Goal: Information Seeking & Learning: Find specific fact

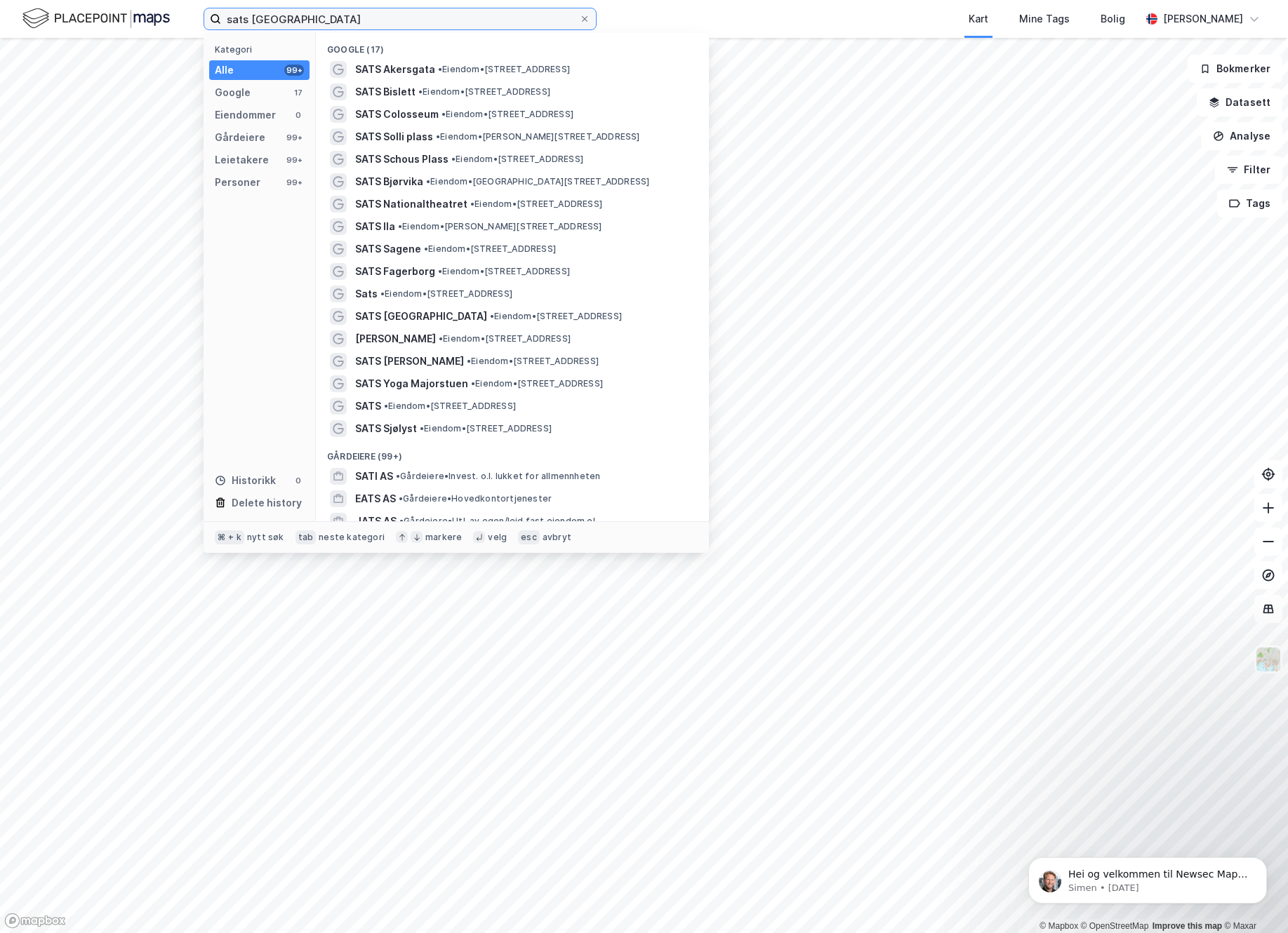
click at [333, 21] on input "sats [GEOGRAPHIC_DATA]" at bounding box center [399, 19] width 357 height 21
click at [332, 21] on input "sats [GEOGRAPHIC_DATA]" at bounding box center [399, 19] width 357 height 21
paste input "[PERSON_NAME]"
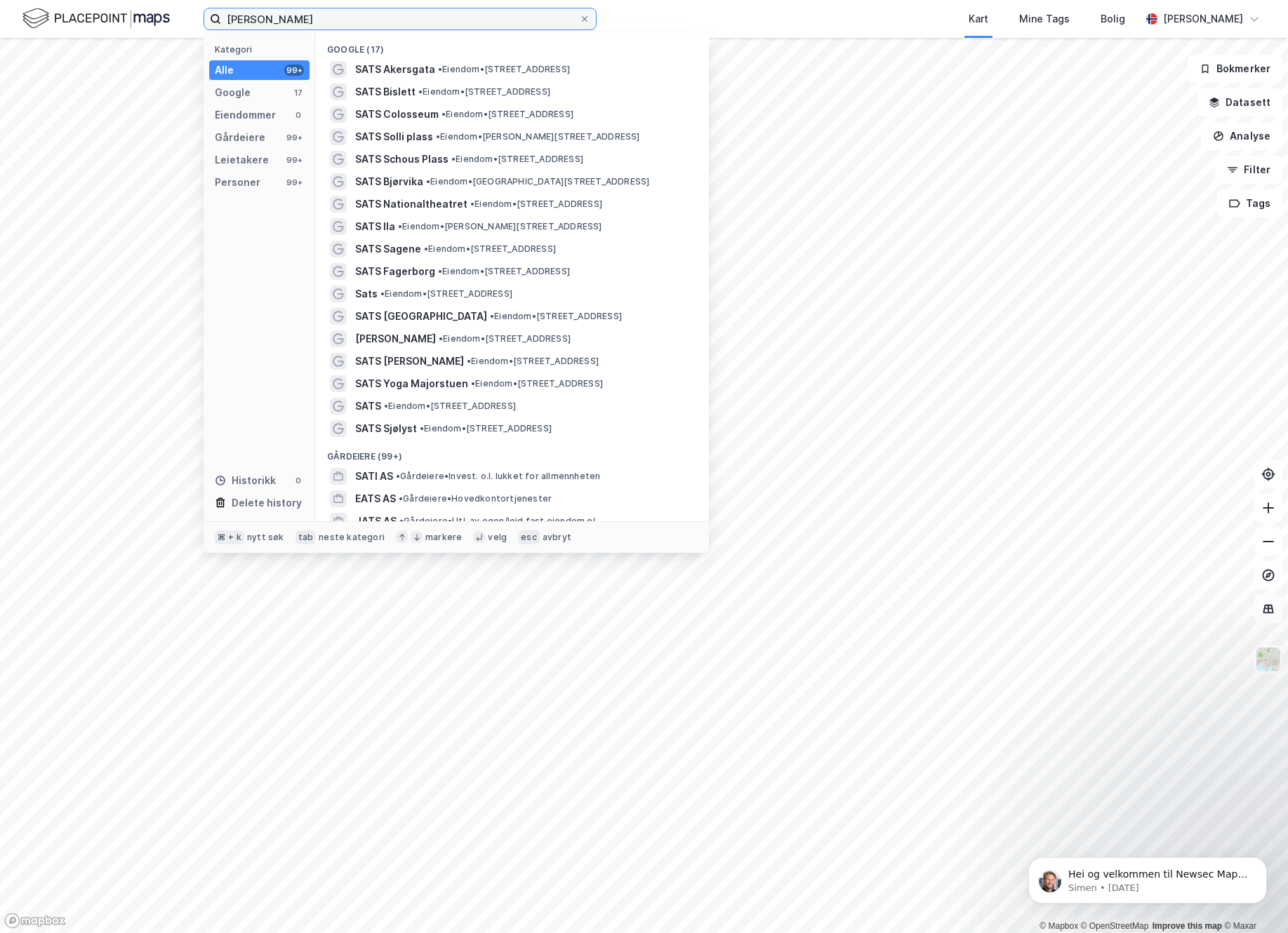
type input "[PERSON_NAME]"
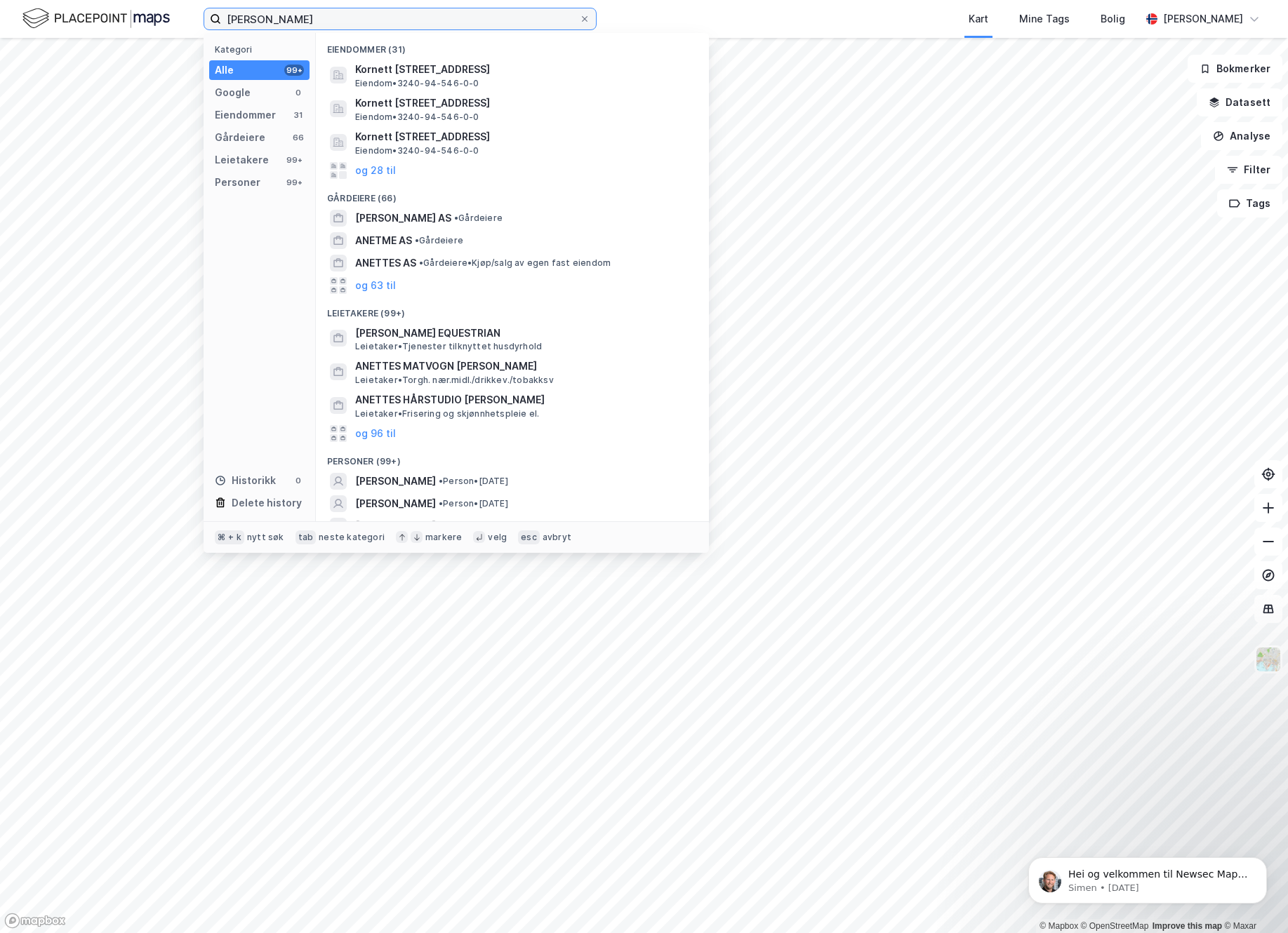
scroll to position [39, 0]
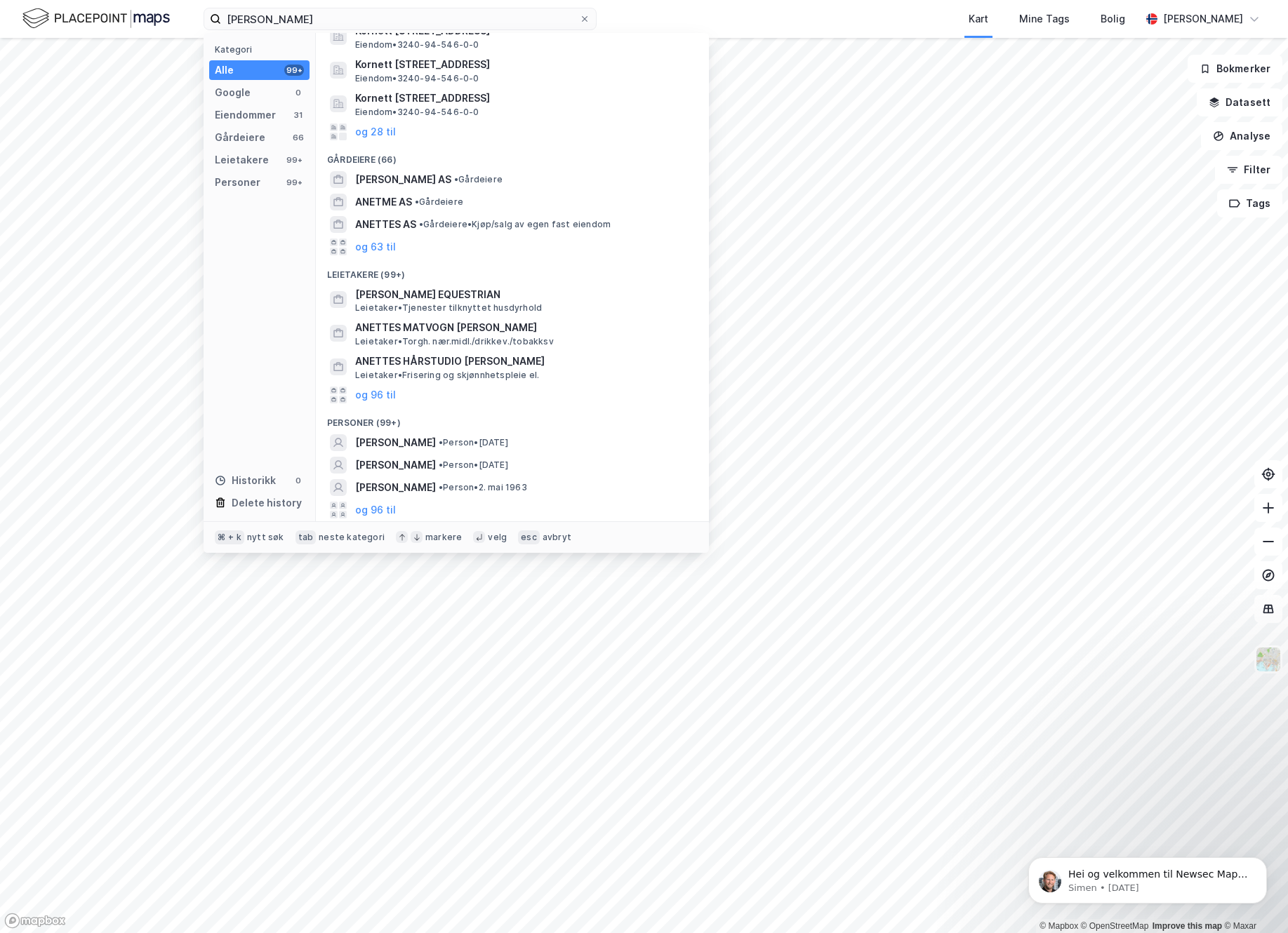
click at [343, 423] on div "Personer (99+)" at bounding box center [512, 418] width 393 height 25
click at [384, 505] on button "og 96 til" at bounding box center [375, 510] width 41 height 16
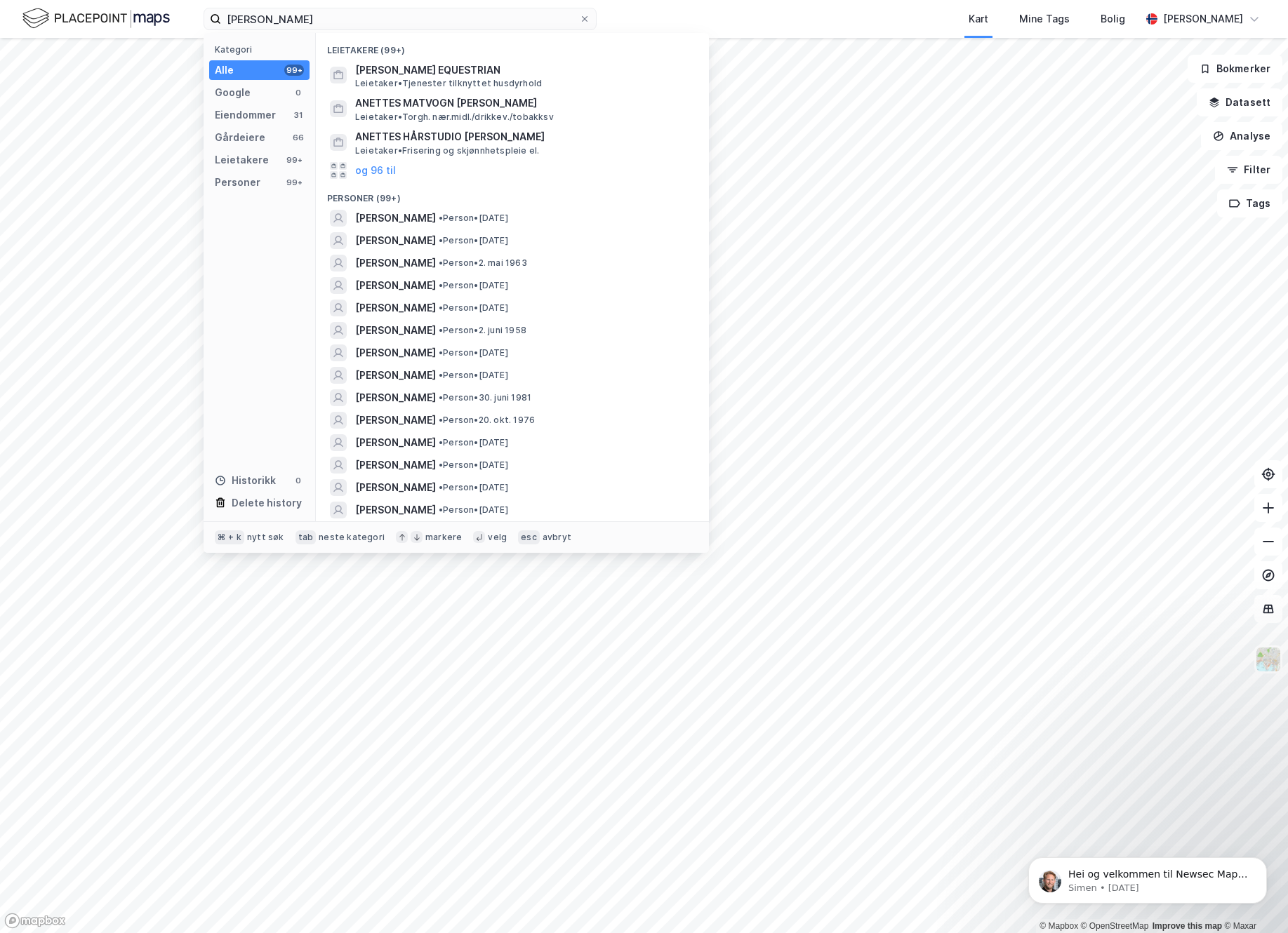
scroll to position [265, 0]
click at [432, 465] on span "[PERSON_NAME]" at bounding box center [395, 463] width 80 height 16
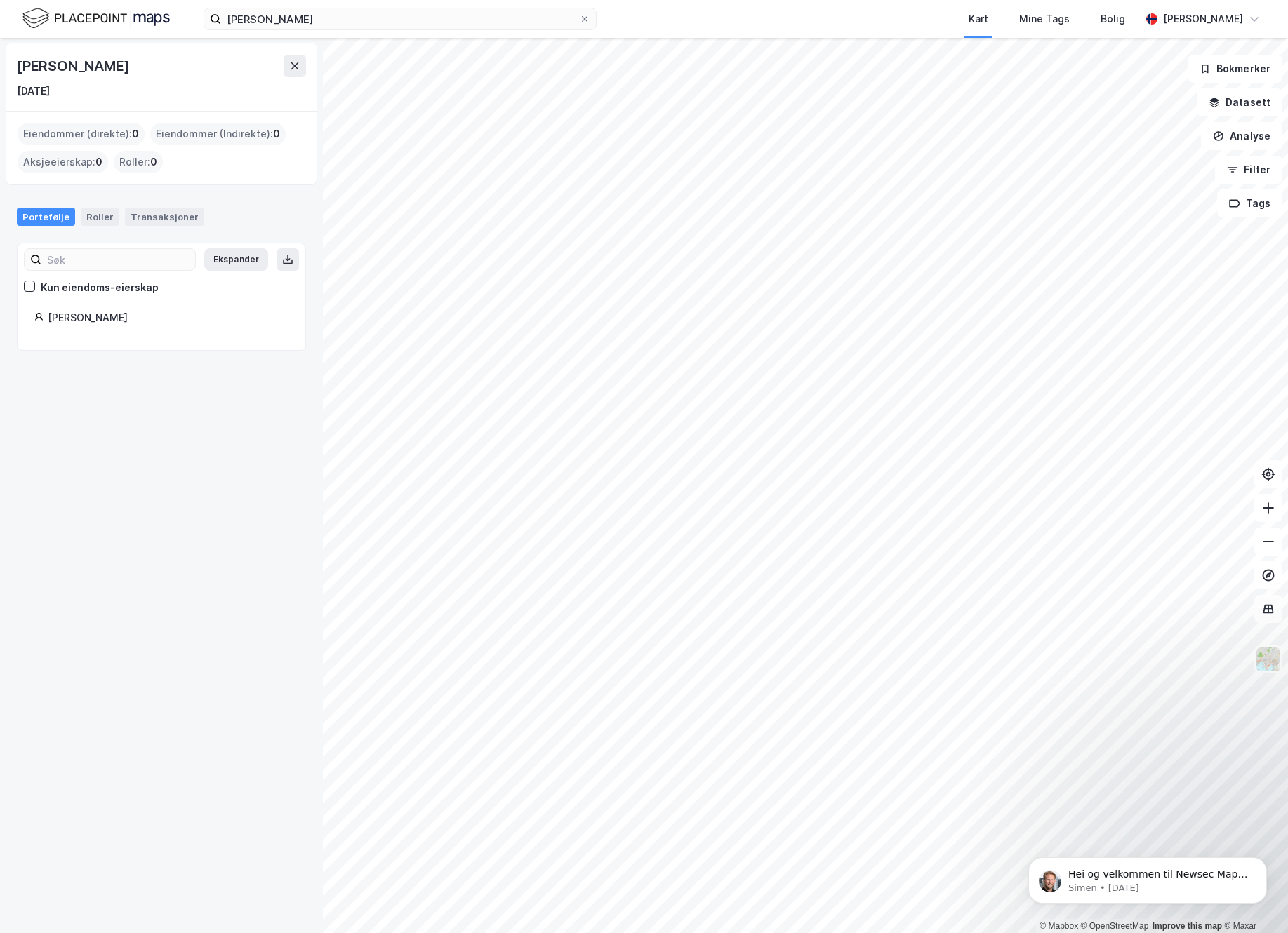
click at [84, 319] on div "[PERSON_NAME]" at bounding box center [168, 318] width 241 height 16
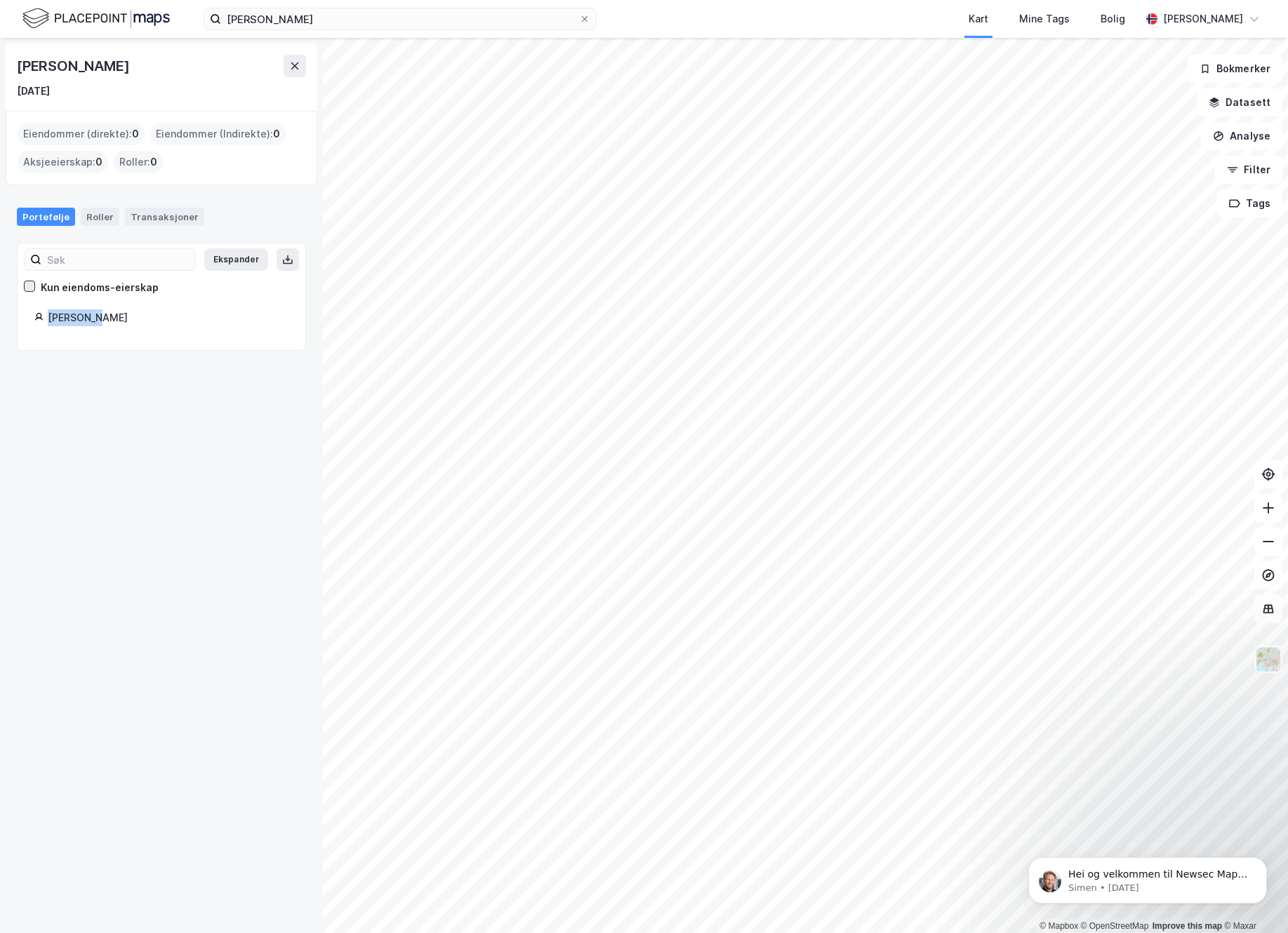
click at [35, 285] on div at bounding box center [29, 286] width 11 height 11
click at [35, 288] on div "Kun eiendoms-eierskap" at bounding box center [92, 287] width 135 height 16
click at [72, 319] on div "[PERSON_NAME]" at bounding box center [168, 318] width 241 height 16
click at [116, 473] on div "[PERSON_NAME] [DATE] Eiendommer (direkte) : 0 Eiendommer (Indirekte) : 0 Aksjee…" at bounding box center [161, 486] width 323 height 895
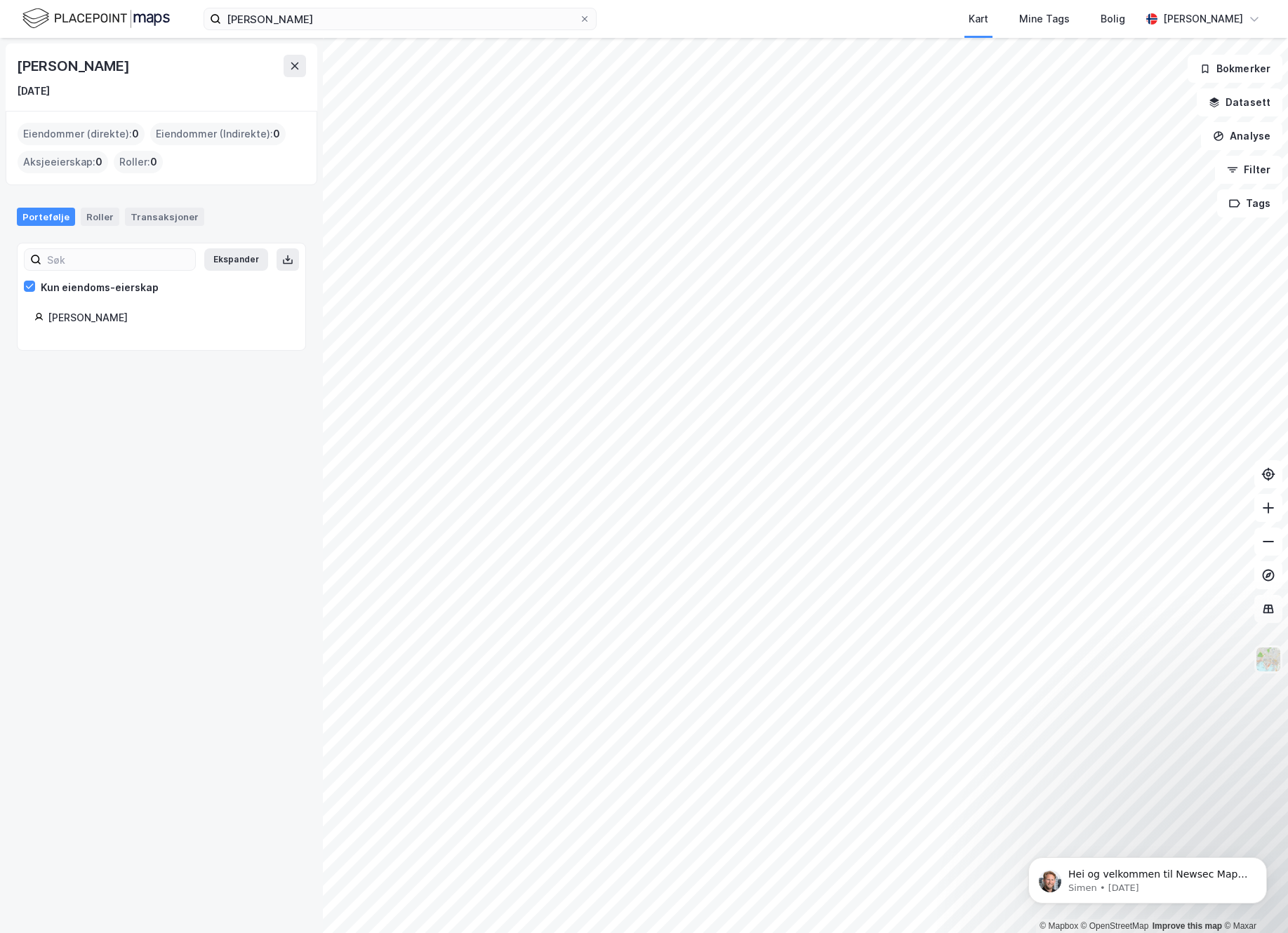
drag, startPoint x: 143, startPoint y: 69, endPoint x: -8, endPoint y: 57, distance: 151.5
click at [0, 57] on div "[PERSON_NAME] [DATE] Eiendommer (direkte) : 0 Eiendommer (Indirekte) : 0 Aksjee…" at bounding box center [161, 486] width 323 height 895
